Goal: Task Accomplishment & Management: Manage account settings

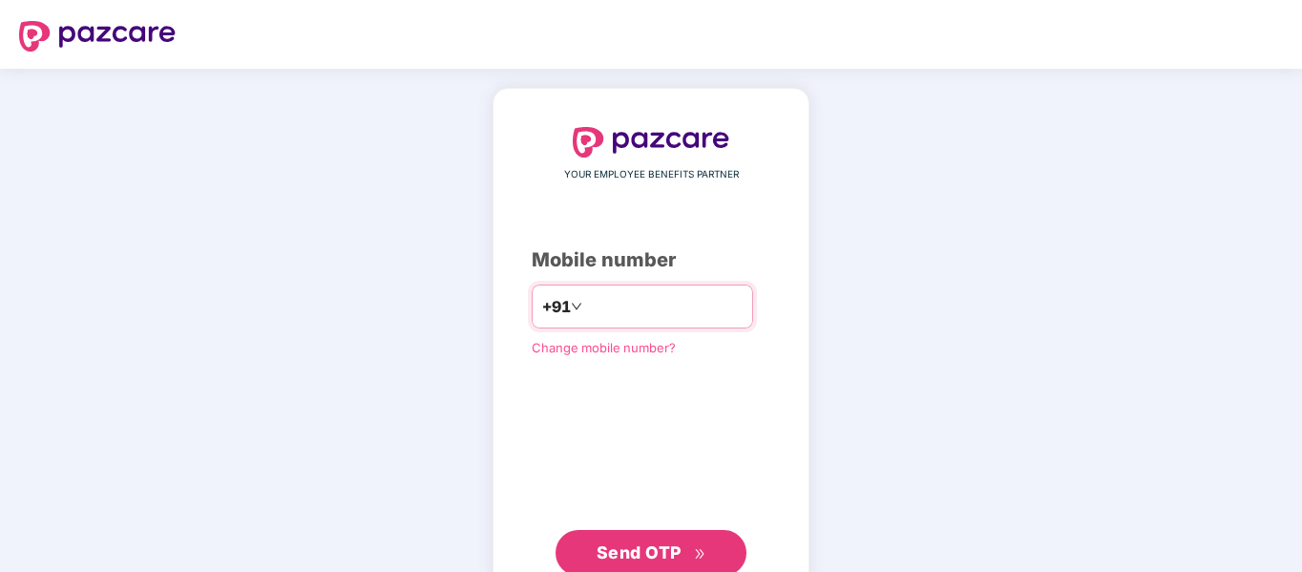
type input "**********"
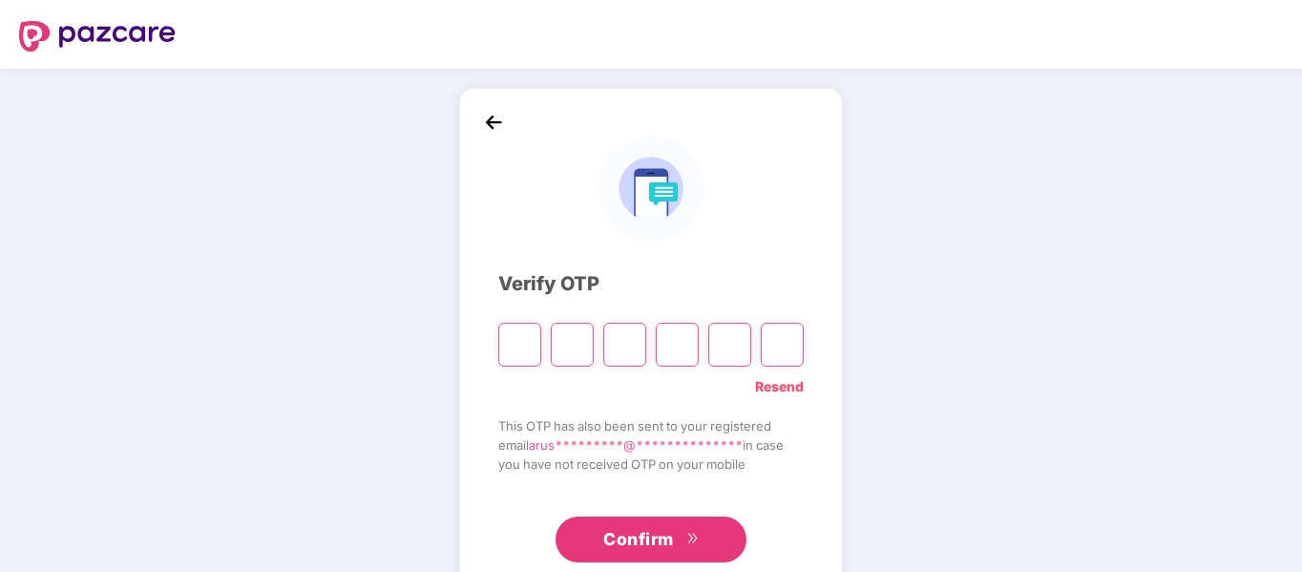
paste input "*"
type input "*"
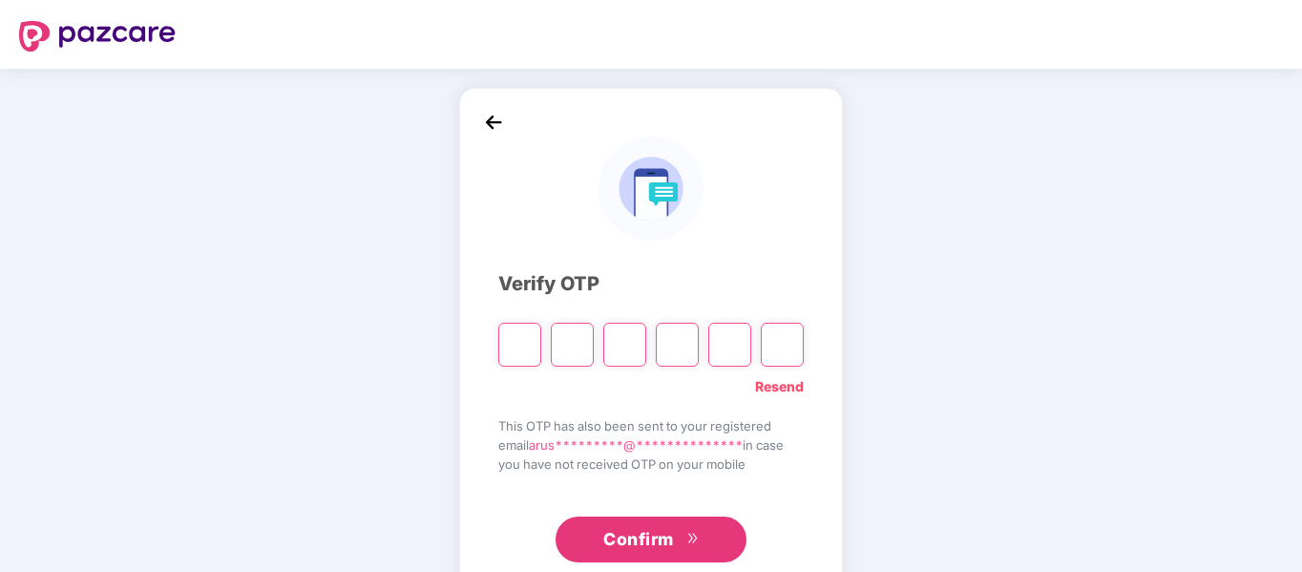
type input "*"
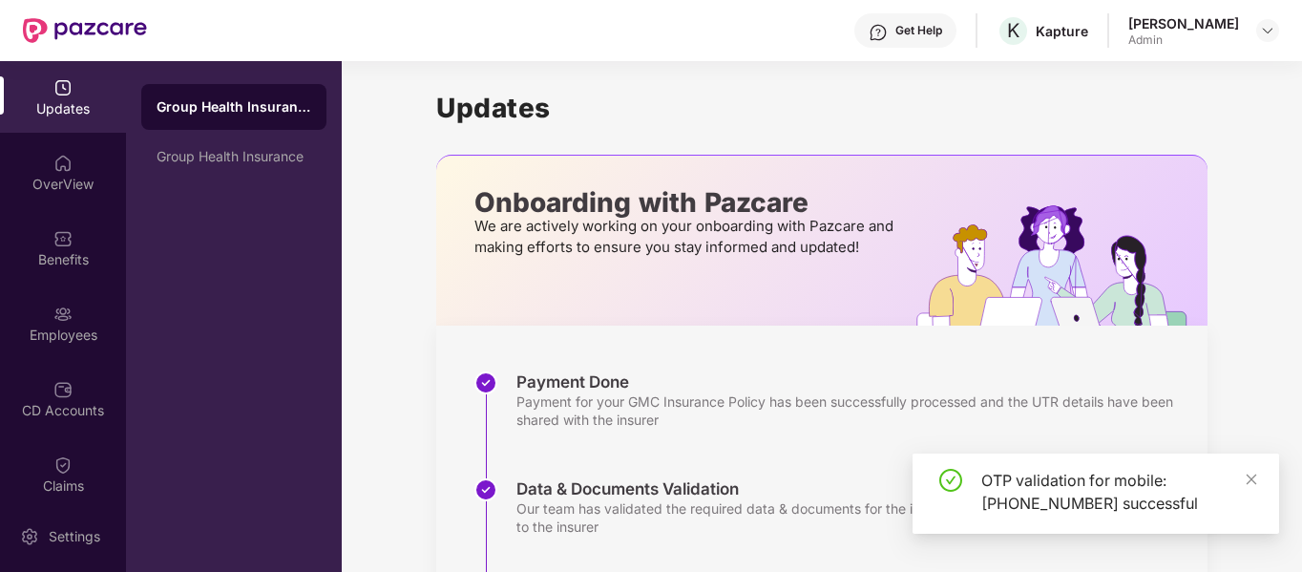
click at [1248, 491] on div "OTP validation for mobile: +919591754520 successful" at bounding box center [1118, 492] width 275 height 46
click at [61, 95] on img at bounding box center [62, 87] width 19 height 19
click at [52, 190] on div "OverView" at bounding box center [63, 184] width 126 height 19
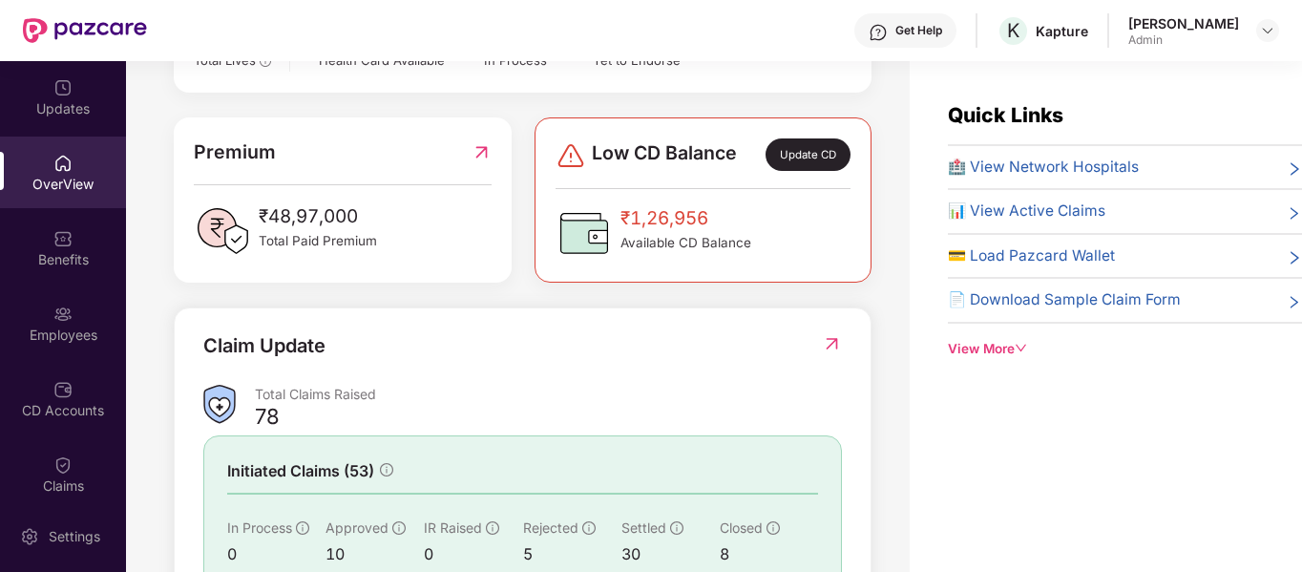
scroll to position [451, 0]
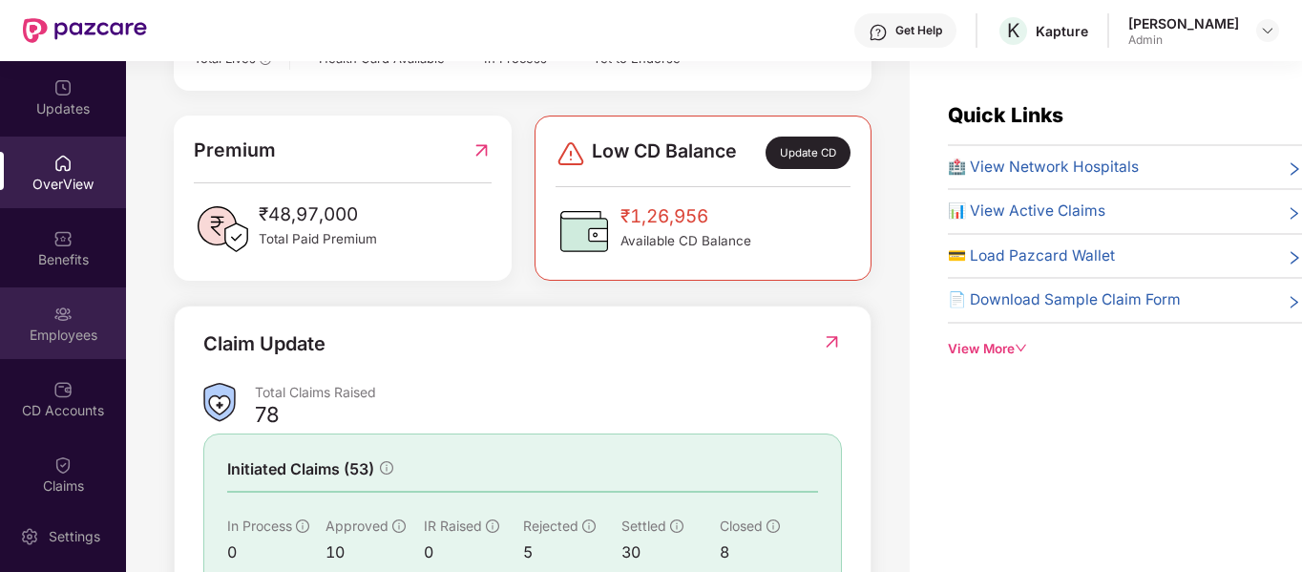
click at [60, 342] on div "Employees" at bounding box center [63, 334] width 126 height 19
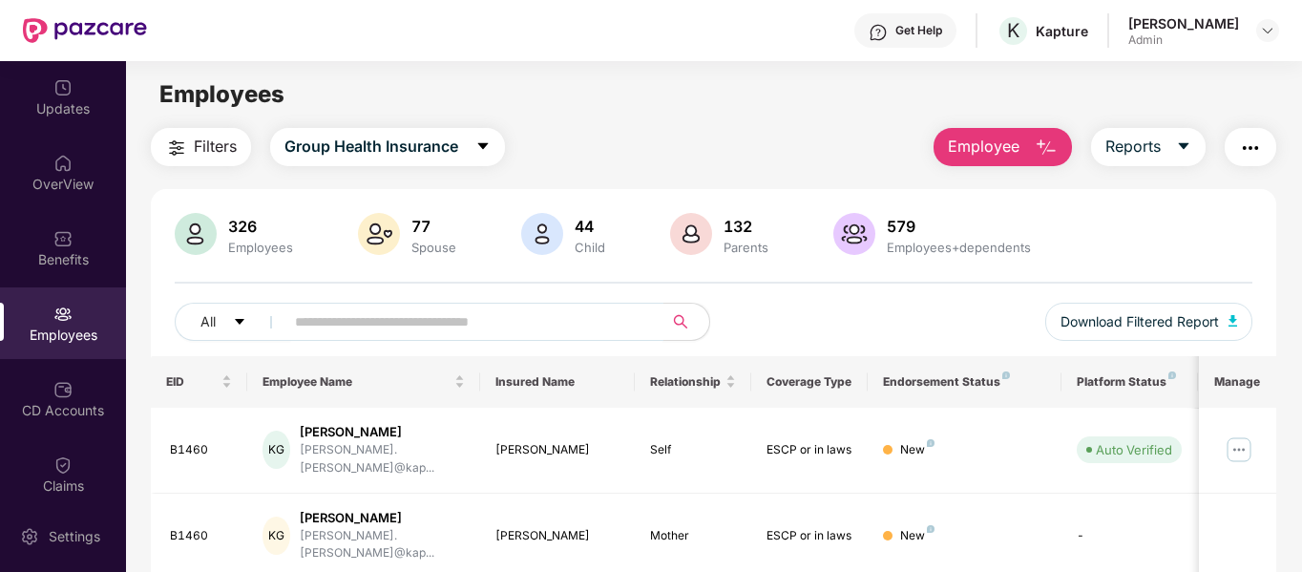
click at [516, 331] on input "text" at bounding box center [466, 321] width 343 height 29
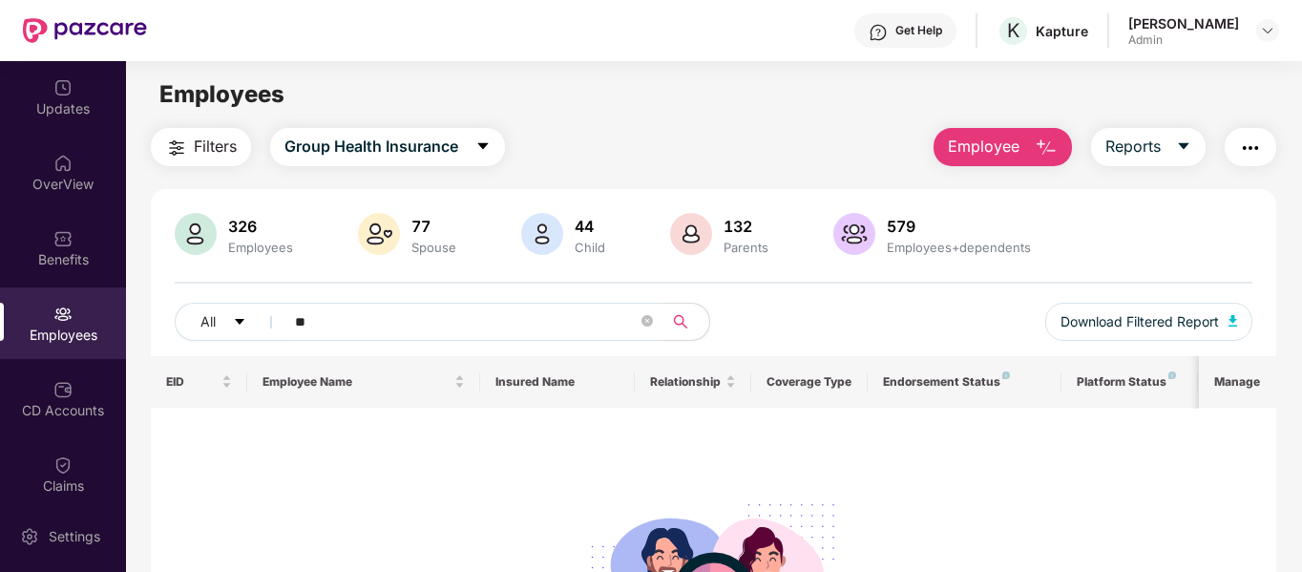
type input "*"
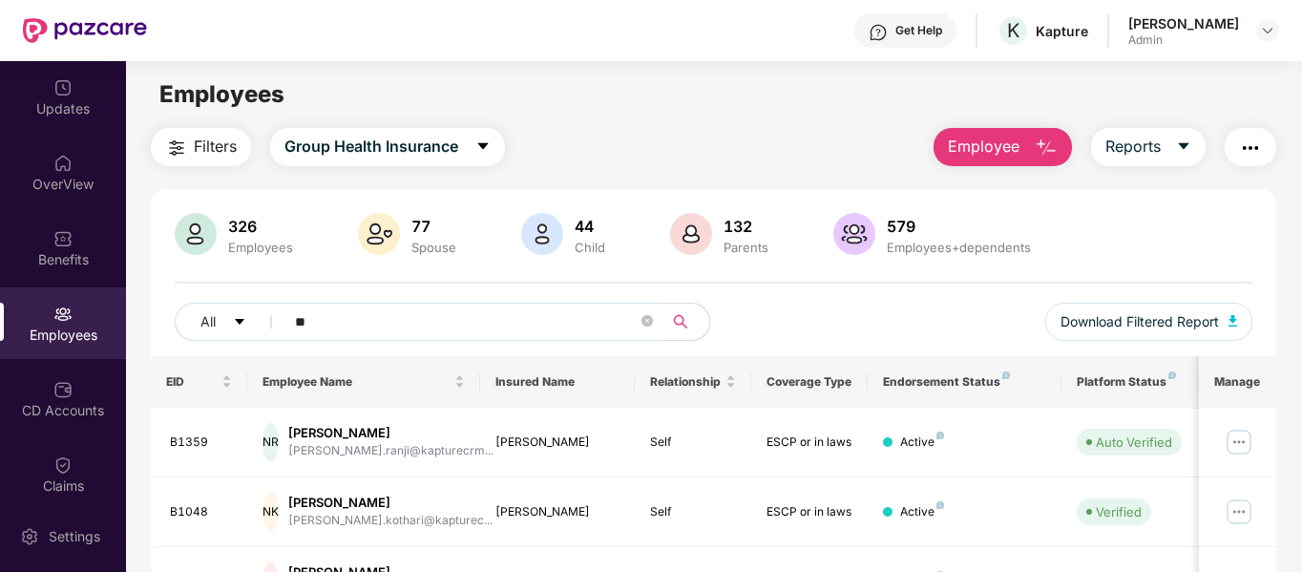
type input "*"
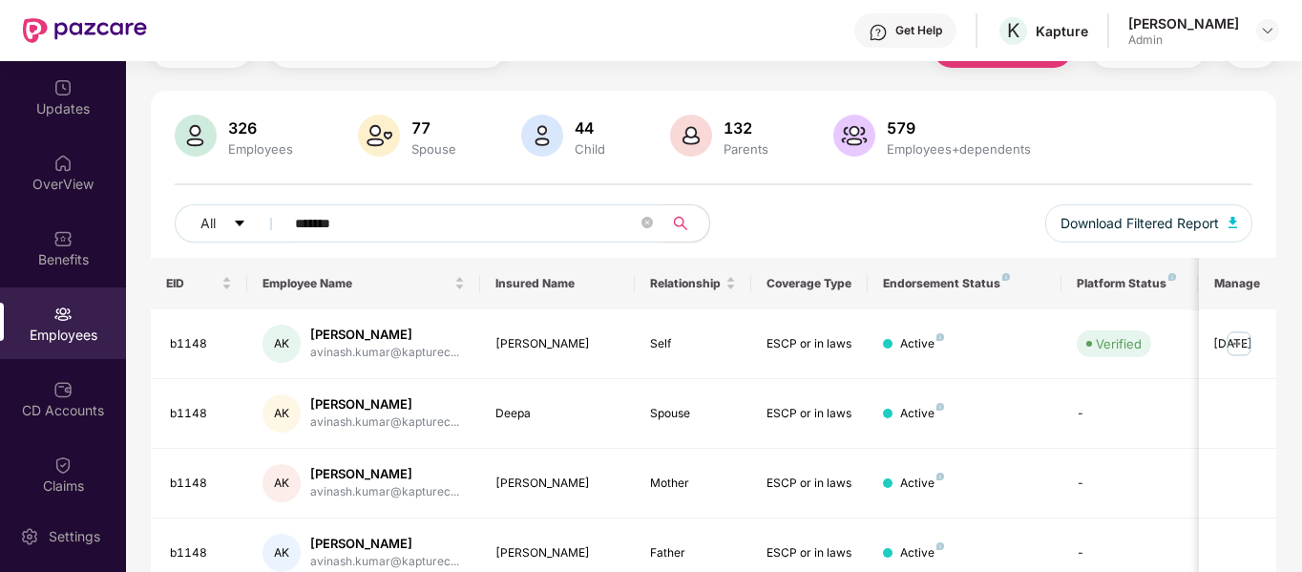
scroll to position [183, 0]
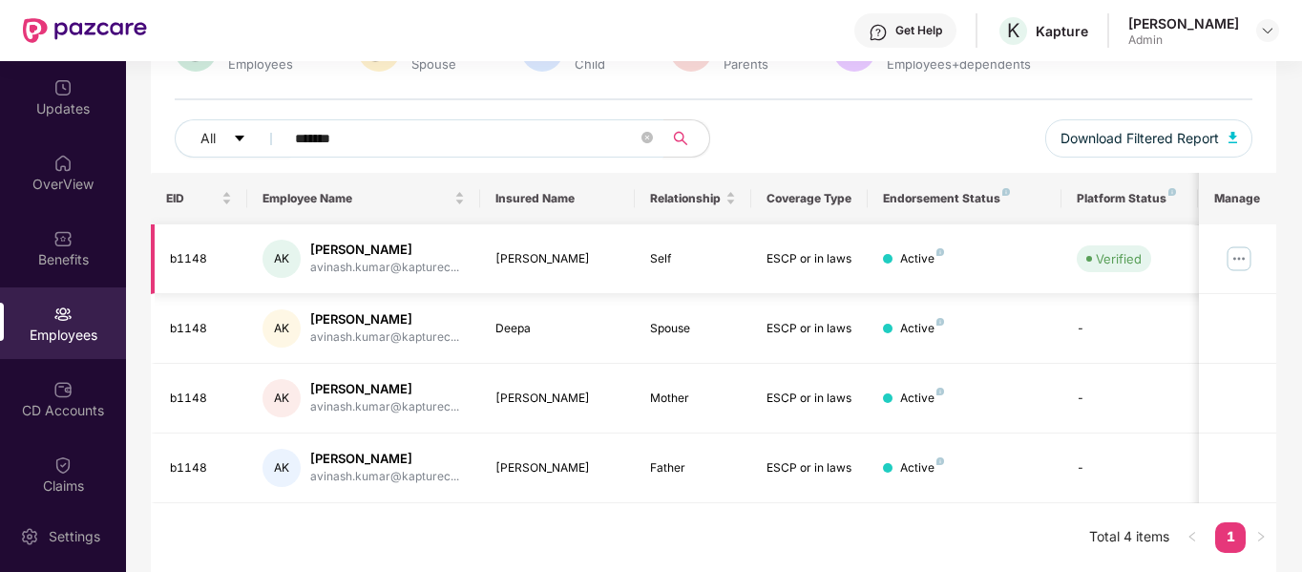
type input "*******"
click at [1246, 251] on img at bounding box center [1239, 258] width 31 height 31
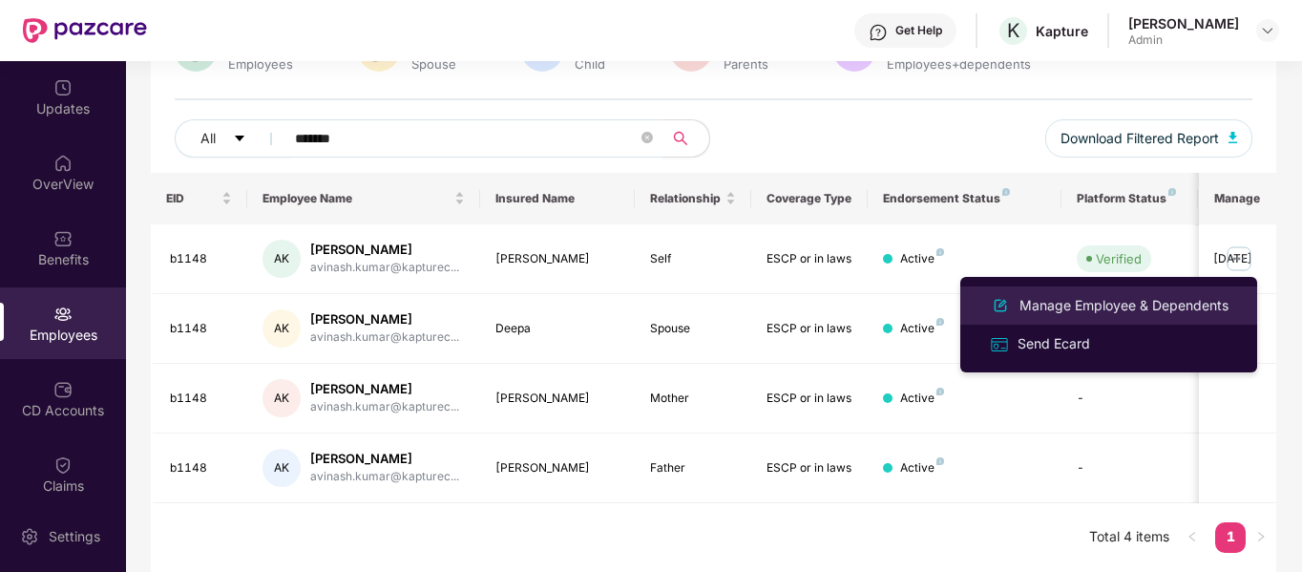
click at [1149, 295] on div "Manage Employee & Dependents" at bounding box center [1124, 305] width 217 height 21
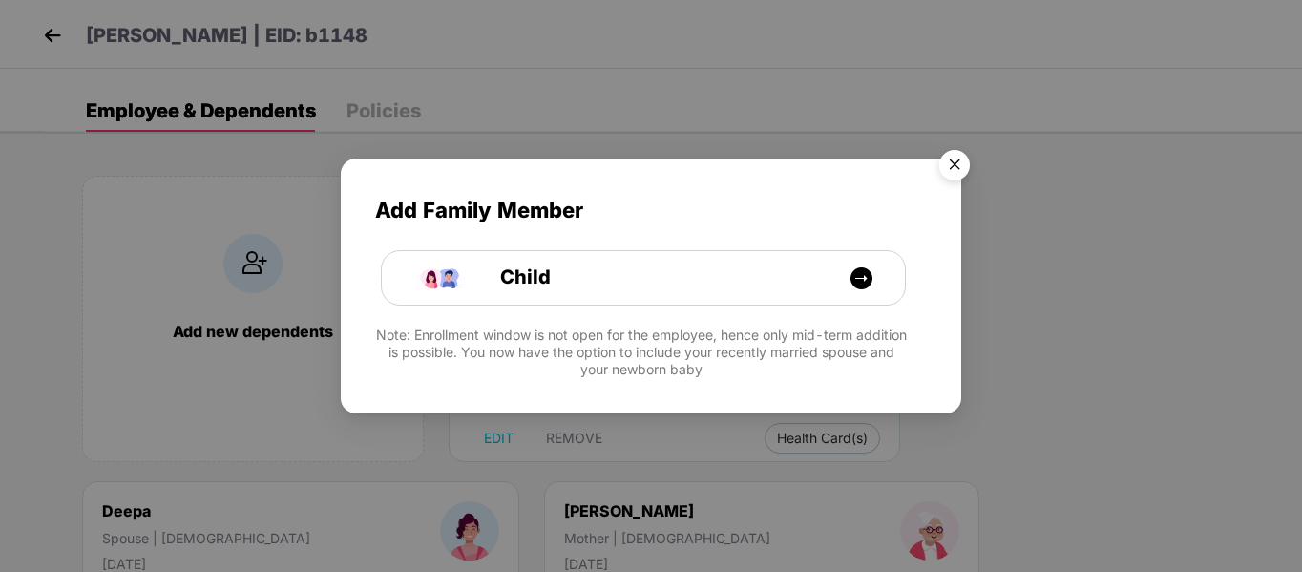
click at [954, 162] on img "Close" at bounding box center [954, 167] width 53 height 53
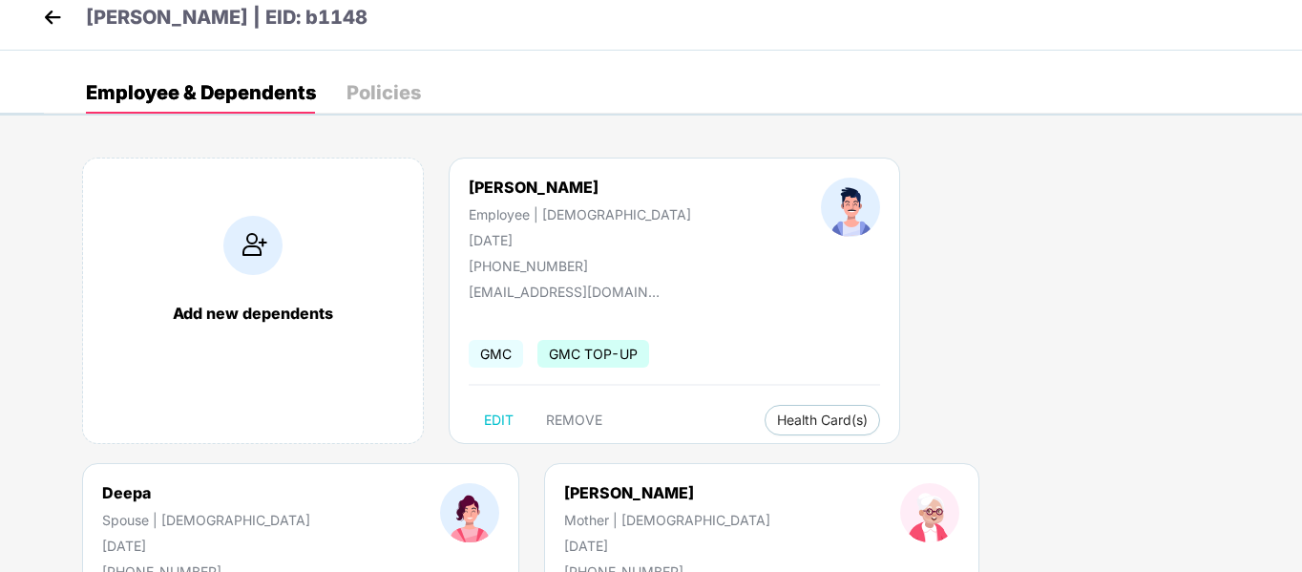
scroll to position [0, 0]
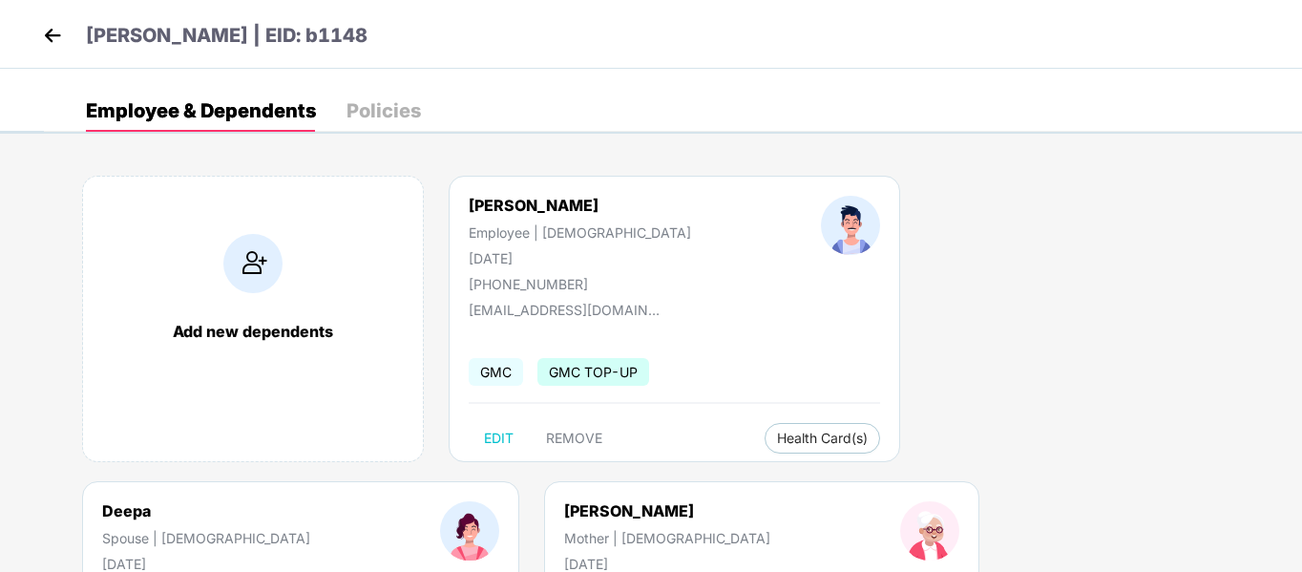
click at [63, 45] on img at bounding box center [52, 35] width 29 height 29
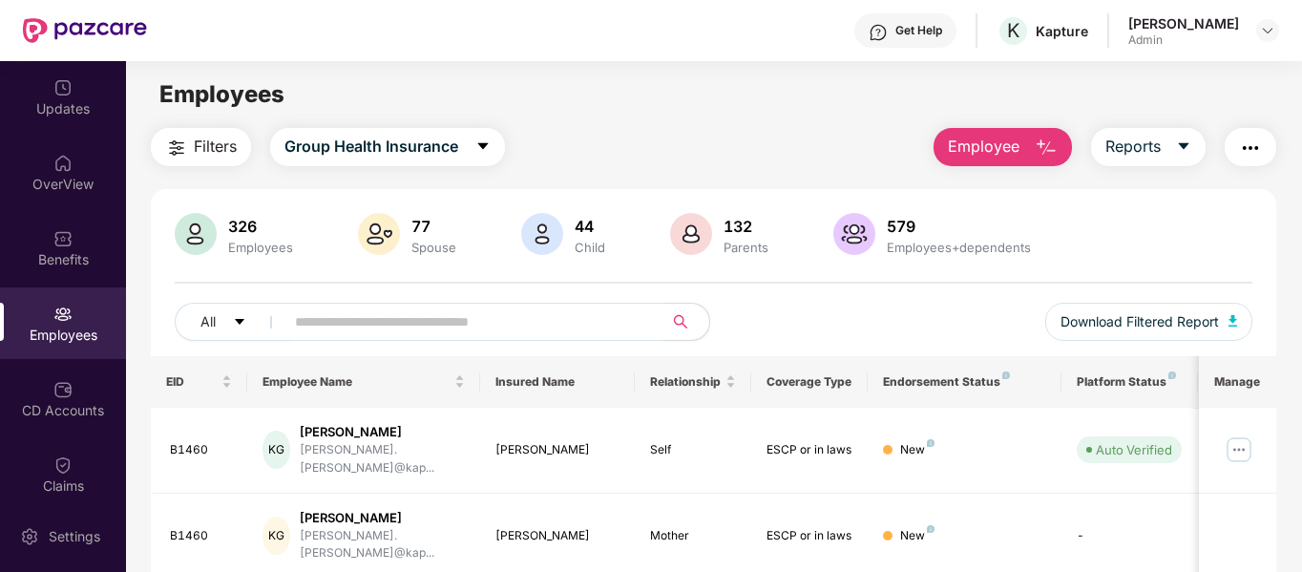
click at [325, 315] on input "text" at bounding box center [466, 321] width 343 height 29
